Goal: Information Seeking & Learning: Check status

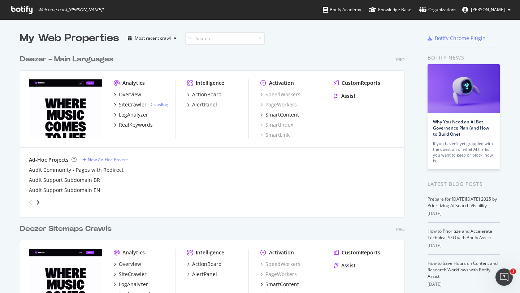
click at [93, 59] on div "Deezer - Main Languages" at bounding box center [67, 59] width 94 height 10
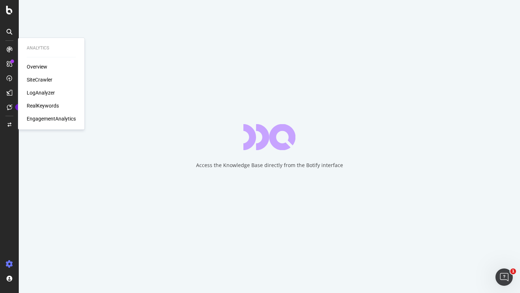
click at [36, 91] on div "LogAnalyzer" at bounding box center [41, 92] width 28 height 7
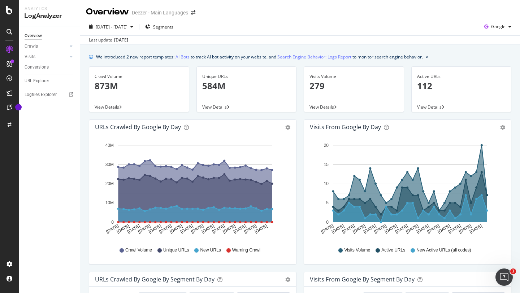
click at [171, 128] on div "URLs Crawled by Google by day" at bounding box center [138, 127] width 86 height 7
click at [320, 127] on div "Visits from Google by day" at bounding box center [345, 127] width 71 height 7
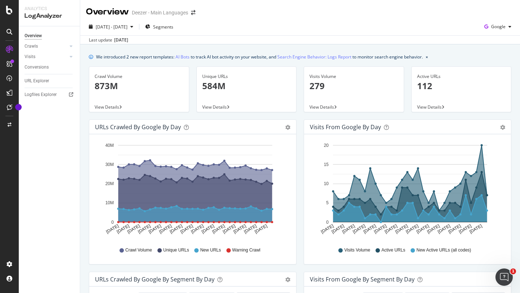
click at [320, 127] on div "Visits from Google by day" at bounding box center [345, 127] width 71 height 7
click at [297, 123] on div "URLs Crawled by Google by day Area Table Hold CMD (⌘) while clicking to filter …" at bounding box center [192, 196] width 215 height 153
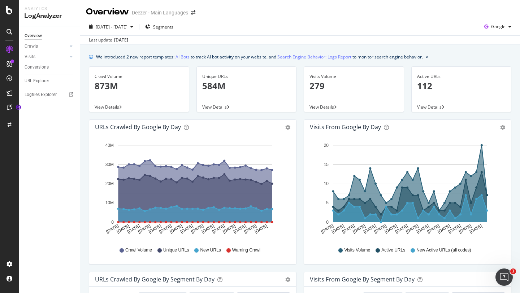
click at [297, 123] on div "URLs Crawled by Google by day Area Table Hold CMD (⌘) while clicking to filter …" at bounding box center [192, 196] width 215 height 153
click at [149, 127] on div "URLs Crawled by Google by day" at bounding box center [138, 127] width 86 height 7
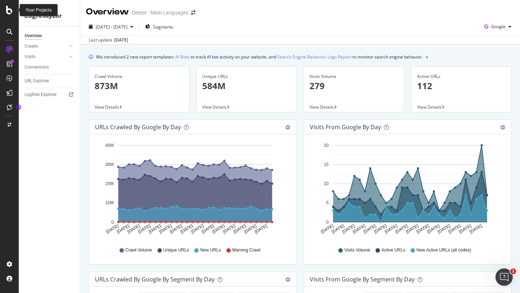
click at [10, 9] on icon at bounding box center [9, 10] width 7 height 9
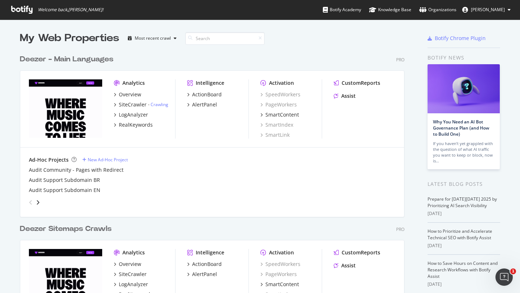
click at [75, 60] on div "Deezer - Main Languages" at bounding box center [67, 59] width 94 height 10
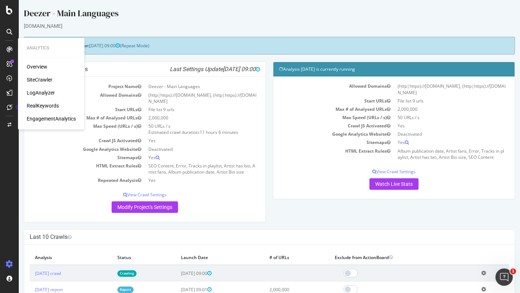
click at [45, 89] on div "LogAnalyzer" at bounding box center [41, 92] width 28 height 7
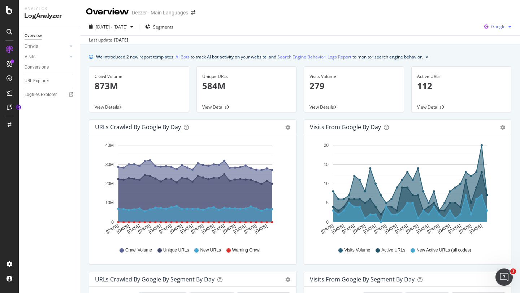
click at [492, 29] on span "Google" at bounding box center [499, 26] width 14 height 6
click at [489, 67] on span "OpenAI" at bounding box center [498, 68] width 27 height 7
